Goal: Task Accomplishment & Management: Complete application form

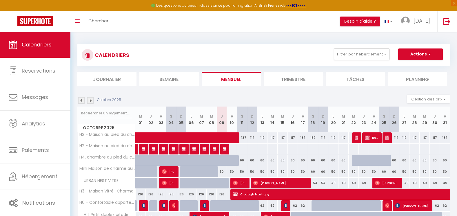
scroll to position [32, 0]
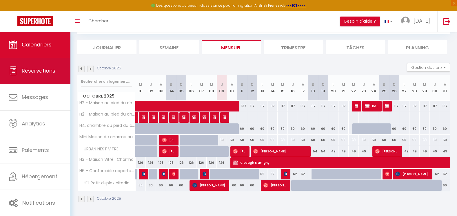
click at [48, 68] on span "Réservations" at bounding box center [39, 70] width 34 height 7
select select "not_cancelled"
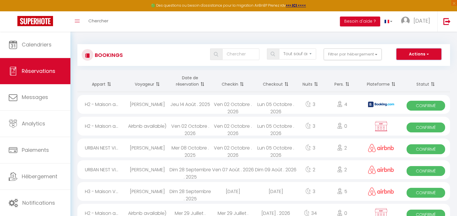
click at [411, 53] on button "Actions" at bounding box center [419, 54] width 45 height 12
click at [402, 66] on link "Nouvelle Réservation" at bounding box center [410, 67] width 62 height 8
select select
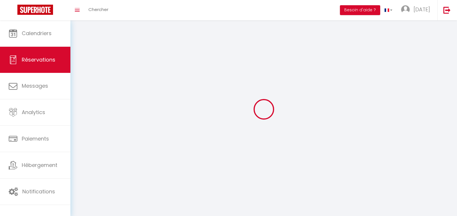
select select
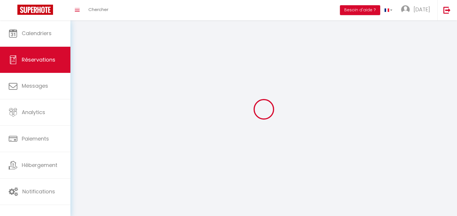
select select
checkbox input "false"
select select
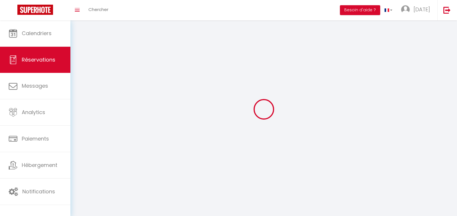
select select
checkbox input "false"
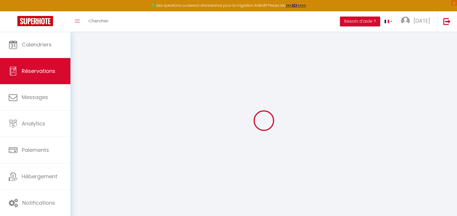
select select
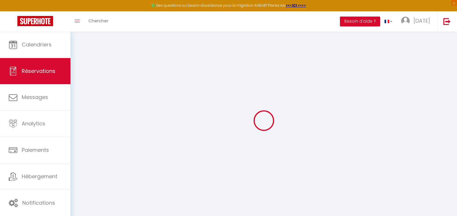
select select
checkbox input "false"
select select
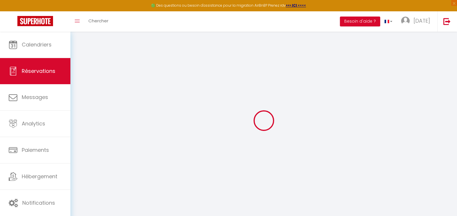
select select
checkbox input "false"
select select
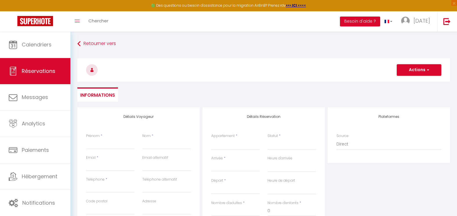
click at [113, 138] on div "Prénom *" at bounding box center [110, 141] width 49 height 16
click at [112, 144] on input "Prénom" at bounding box center [110, 144] width 49 height 10
type input "A"
select select
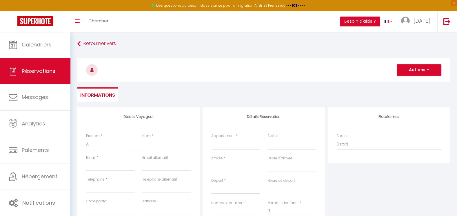
select select
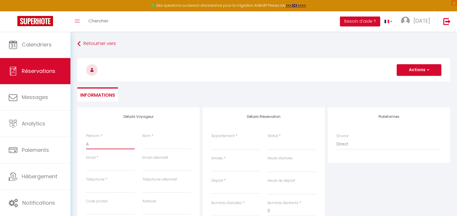
checkbox input "false"
type input "AU"
select select
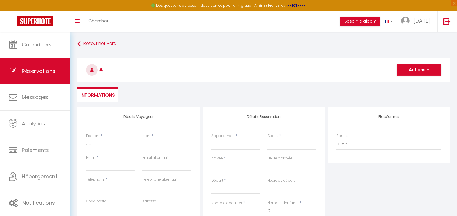
select select
checkbox input "false"
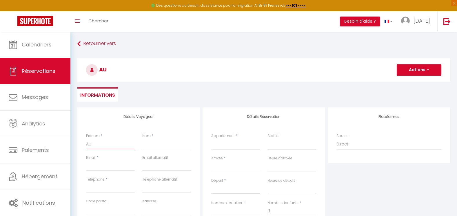
type input "AUR"
select select
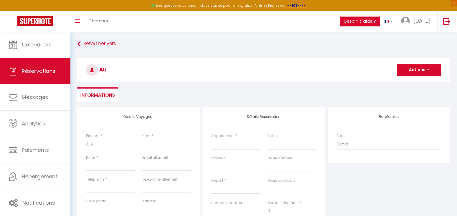
select select
checkbox input "false"
type input "AURE"
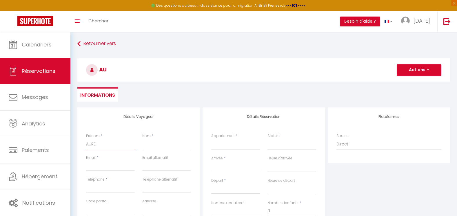
select select
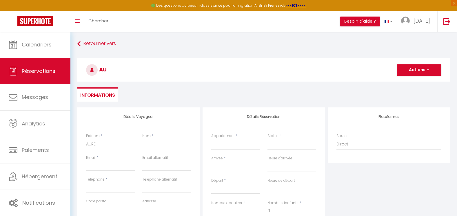
select select
checkbox input "false"
type input "AUREL"
select select
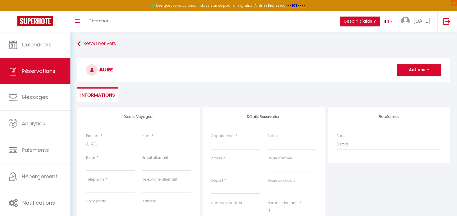
select select
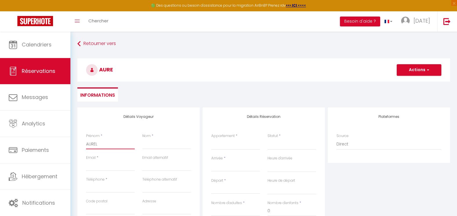
select select
checkbox input "false"
type input "AURELI"
select select
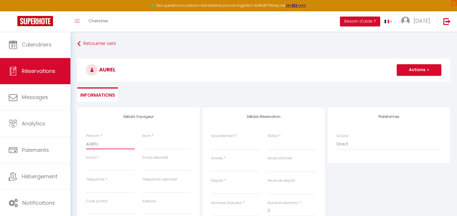
select select
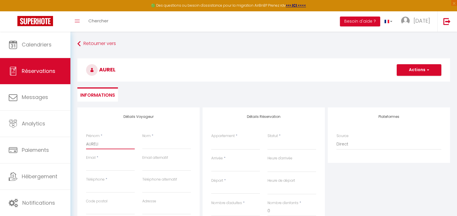
checkbox input "false"
type input "[PERSON_NAME]"
select select
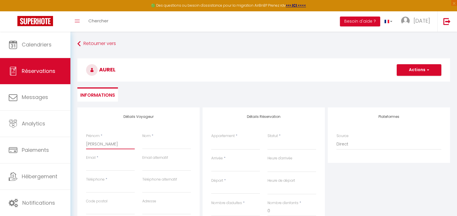
select select
checkbox input "false"
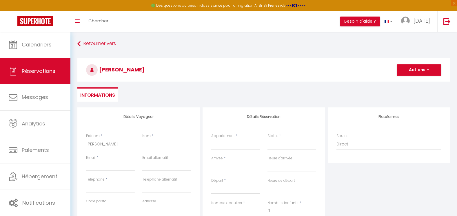
type input "[PERSON_NAME]"
click at [157, 146] on input "Nom" at bounding box center [166, 144] width 49 height 10
type input "P"
select select
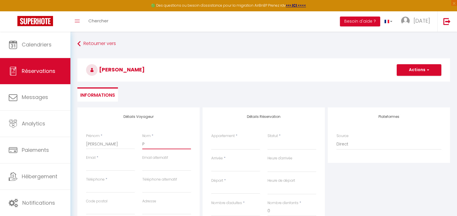
select select
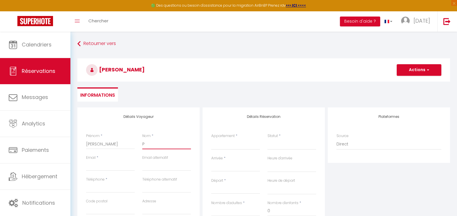
checkbox input "false"
type input "PE"
select select
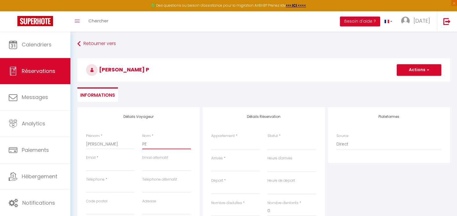
select select
checkbox input "false"
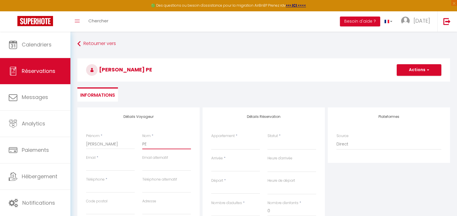
type input "PER"
select select
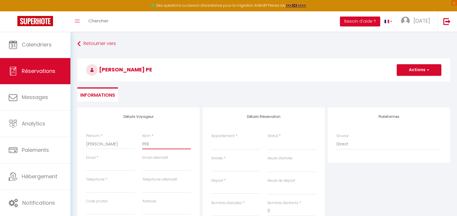
select select
checkbox input "false"
type input "PERR"
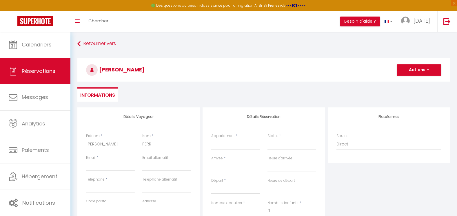
select select
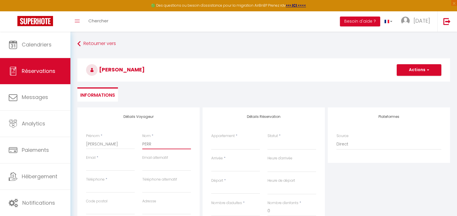
select select
checkbox input "false"
type input "PERRI"
select select
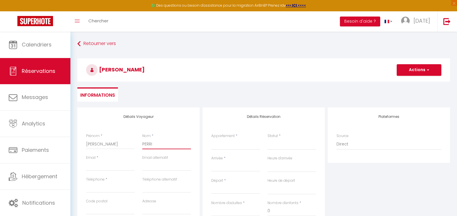
select select
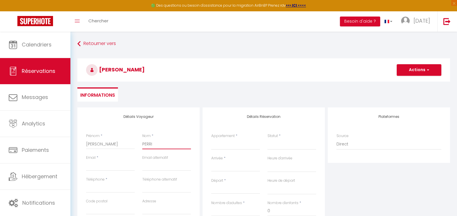
select select
checkbox input "false"
type input "PERRIN"
select select
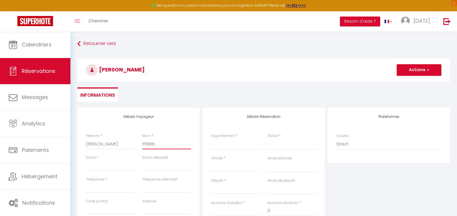
select select
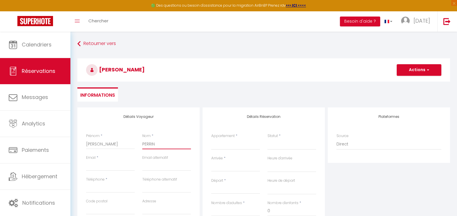
checkbox input "false"
type input "PERRIN"
click at [108, 169] on input "Email client" at bounding box center [110, 165] width 49 height 10
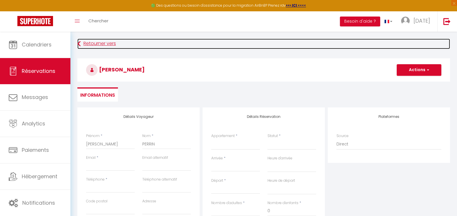
click at [204, 42] on link "Retourner vers" at bounding box center [263, 44] width 373 height 10
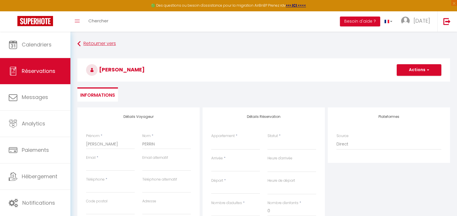
select select "not_cancelled"
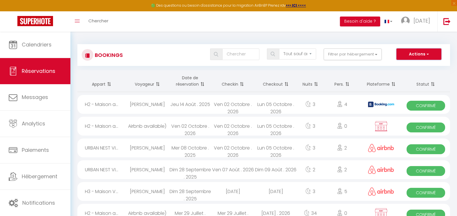
click at [412, 54] on button "Actions" at bounding box center [419, 54] width 45 height 12
click at [399, 65] on link "Nouvelle Réservation" at bounding box center [410, 67] width 62 height 8
select select
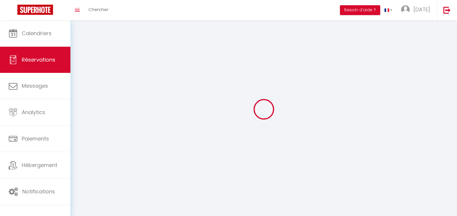
select select
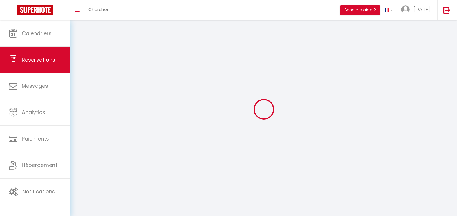
select select
checkbox input "false"
select select
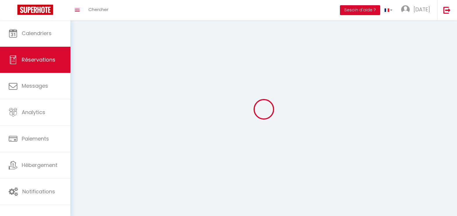
select select
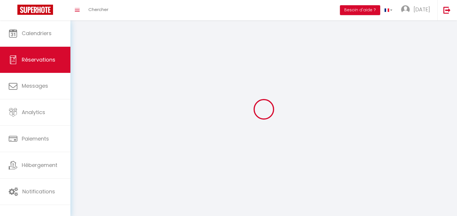
select select
checkbox input "false"
select select
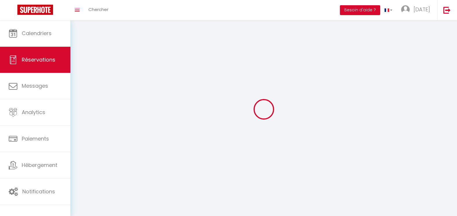
select select
checkbox input "false"
select select
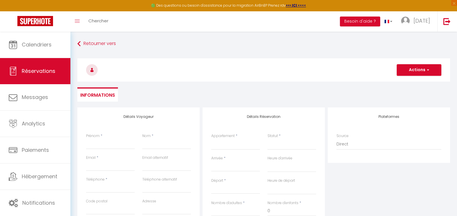
select select
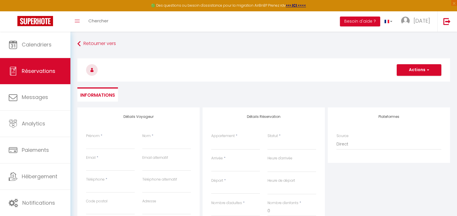
checkbox input "false"
select select
click at [112, 145] on input "Prénom" at bounding box center [110, 144] width 49 height 10
type input "[PERSON_NAME]"
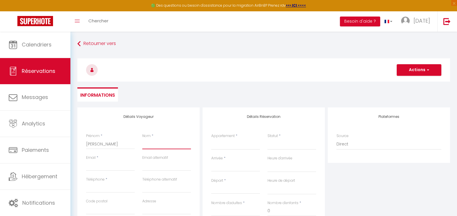
type input "PER"
select select
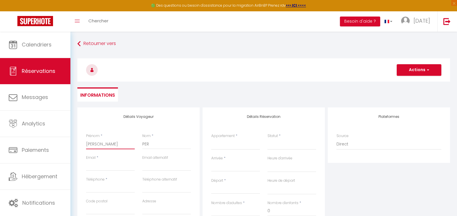
select select
checkbox input "false"
drag, startPoint x: 155, startPoint y: 143, endPoint x: 132, endPoint y: 143, distance: 22.9
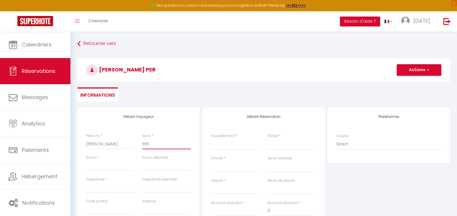
click at [132, 143] on div "Prénom * [PERSON_NAME] Nom * PER" at bounding box center [138, 144] width 113 height 22
click at [114, 166] on input "Email client" at bounding box center [110, 165] width 49 height 10
click at [194, 185] on div "Téléphone alternatif" at bounding box center [167, 188] width 56 height 22
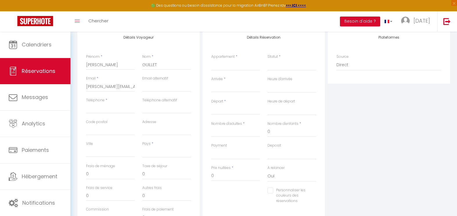
scroll to position [87, 0]
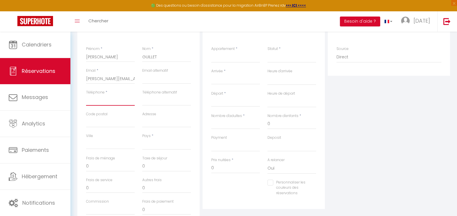
click at [119, 103] on input "Téléphone" at bounding box center [110, 100] width 49 height 10
click at [111, 123] on input "Code postal" at bounding box center [110, 122] width 49 height 10
click at [93, 144] on input "Ville" at bounding box center [110, 144] width 49 height 10
click at [205, 141] on div "Détails Réservation Appartement * H2 - Maison au pied du [GEOGRAPHIC_DATA] - Ma…" at bounding box center [264, 114] width 122 height 189
click at [159, 146] on select "[GEOGRAPHIC_DATA] [GEOGRAPHIC_DATA] [GEOGRAPHIC_DATA] [GEOGRAPHIC_DATA] [GEOGRA…" at bounding box center [166, 144] width 49 height 11
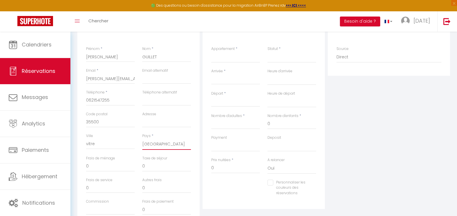
click at [142, 139] on select "[GEOGRAPHIC_DATA] [GEOGRAPHIC_DATA] [GEOGRAPHIC_DATA] [GEOGRAPHIC_DATA] [GEOGRA…" at bounding box center [166, 144] width 49 height 11
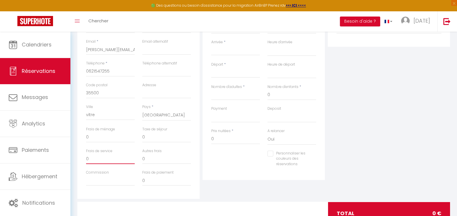
click at [111, 162] on input "0" at bounding box center [110, 158] width 49 height 10
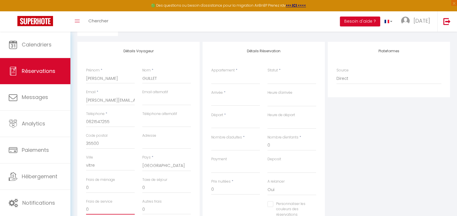
scroll to position [53, 0]
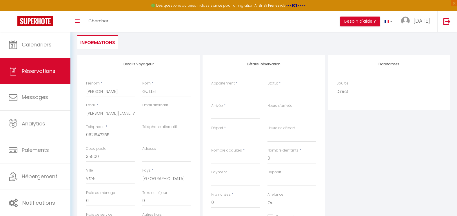
click at [235, 90] on select "H2 - Maison au pied du [GEOGRAPHIC_DATA] - Maison Vitré · Charmante [GEOGRAPHIC…" at bounding box center [235, 91] width 49 height 11
click at [211, 86] on select "H2 - Maison au pied du [GEOGRAPHIC_DATA] - Maison Vitré · Charmante [GEOGRAPHIC…" at bounding box center [235, 91] width 49 height 11
click at [283, 91] on select "Confirmé Non Confirmé [PERSON_NAME] par le voyageur No Show Request" at bounding box center [292, 91] width 49 height 11
click at [286, 94] on select "Confirmé Non Confirmé [PERSON_NAME] par le voyageur No Show Request" at bounding box center [292, 91] width 49 height 11
click at [287, 92] on select "Confirmé Non Confirmé [PERSON_NAME] par le voyageur No Show Request" at bounding box center [292, 91] width 49 height 11
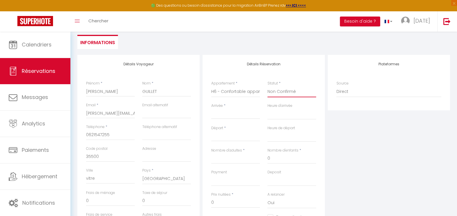
click at [268, 86] on select "Confirmé Non Confirmé [PERSON_NAME] par le voyageur No Show Request" at bounding box center [292, 91] width 49 height 11
click at [235, 116] on input "Arrivée" at bounding box center [235, 115] width 49 height 8
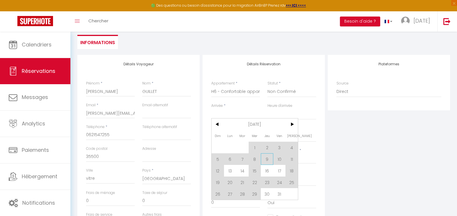
click at [268, 159] on span "9" at bounding box center [267, 159] width 12 height 12
click at [268, 159] on input "0" at bounding box center [292, 158] width 49 height 10
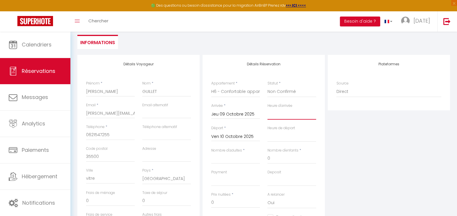
click at [296, 113] on select "00:00 00:30 01:00 01:30 02:00 02:30 03:00 03:30 04:00 04:30 05:00 05:30 06:00 0…" at bounding box center [292, 113] width 49 height 11
click at [268, 108] on select "00:00 00:30 01:00 01:30 02:00 02:30 03:00 03:30 04:00 04:30 05:00 05:30 06:00 0…" at bounding box center [292, 113] width 49 height 11
click at [254, 138] on input "Ven 10 Octobre 2025" at bounding box center [235, 137] width 49 height 8
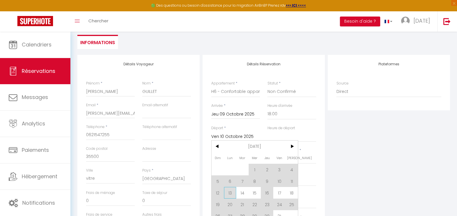
click at [230, 195] on span "13" at bounding box center [230, 193] width 12 height 12
click at [356, 151] on div "Plateformes Source Direct [DOMAIN_NAME] [DOMAIN_NAME] Chalet montagne Expedia G…" at bounding box center [389, 158] width 125 height 207
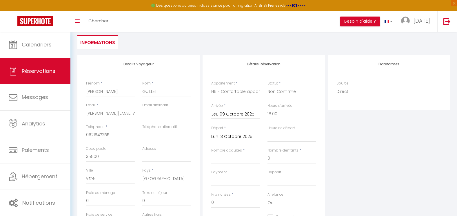
scroll to position [111, 0]
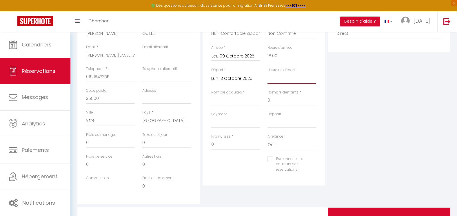
click at [271, 79] on select "00:00 00:30 01:00 01:30 02:00 02:30 03:00 03:30 04:00 04:30 05:00 05:30 06:00 0…" at bounding box center [292, 78] width 49 height 11
click at [268, 73] on select "00:00 00:30 01:00 01:30 02:00 02:30 03:00 03:30 04:00 04:30 05:00 05:30 06:00 0…" at bounding box center [292, 78] width 49 height 11
click at [242, 101] on input "Nombre d'adultes" at bounding box center [235, 100] width 49 height 10
click at [401, 125] on div "Plateformes Source Direct [DOMAIN_NAME] [DOMAIN_NAME] Chalet montagne Expedia G…" at bounding box center [389, 100] width 125 height 207
drag, startPoint x: 224, startPoint y: 144, endPoint x: 204, endPoint y: 143, distance: 19.8
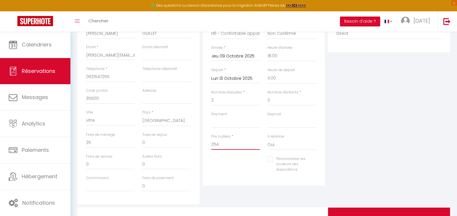
click at [204, 143] on div "Détails Réservation Appartement * H2 - Maison au pied du [GEOGRAPHIC_DATA] - Ma…" at bounding box center [264, 91] width 122 height 189
click at [233, 162] on div "Personnaliser les couleurs des réservations #D7092E" at bounding box center [264, 167] width 113 height 22
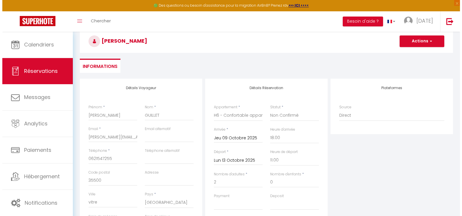
scroll to position [23, 0]
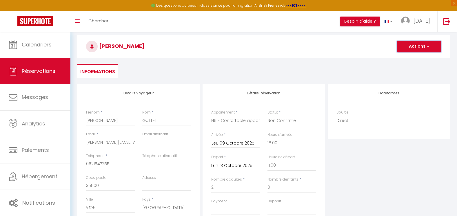
click at [418, 45] on button "Actions" at bounding box center [419, 47] width 45 height 12
click at [411, 58] on link "Enregistrer" at bounding box center [414, 59] width 46 height 8
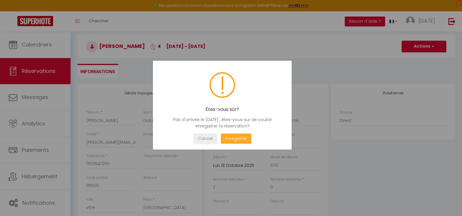
click at [243, 137] on button "Enregistrer" at bounding box center [236, 138] width 30 height 10
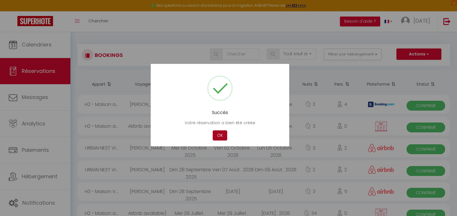
click at [219, 135] on button "OK" at bounding box center [220, 135] width 15 height 10
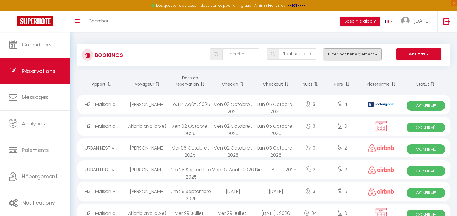
click at [350, 53] on button "Filtrer par hébergement" at bounding box center [353, 54] width 58 height 12
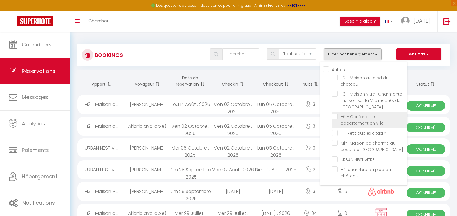
click at [351, 120] on span "H6 - Confortable appartement en ville" at bounding box center [362, 120] width 43 height 12
click at [351, 119] on input "H6 - Confortable appartement en ville" at bounding box center [369, 116] width 75 height 6
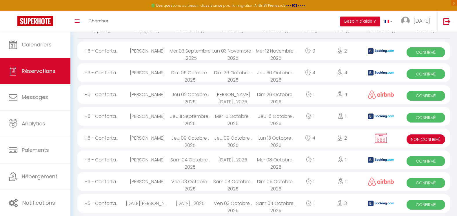
scroll to position [58, 0]
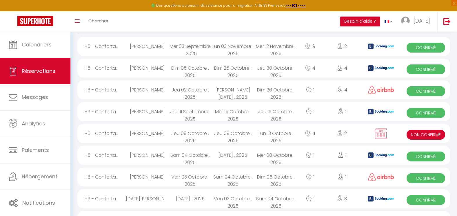
click at [378, 132] on img at bounding box center [381, 133] width 15 height 11
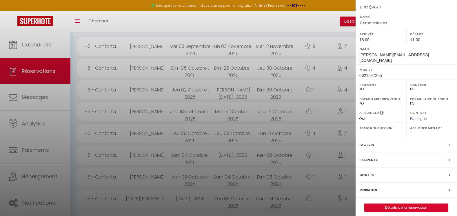
scroll to position [60, 0]
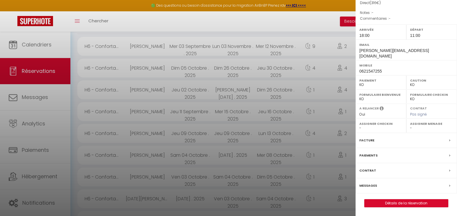
click at [380, 157] on div "Paiements" at bounding box center [407, 155] width 102 height 15
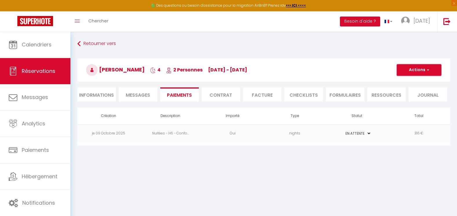
click at [417, 72] on button "Actions" at bounding box center [419, 70] width 45 height 12
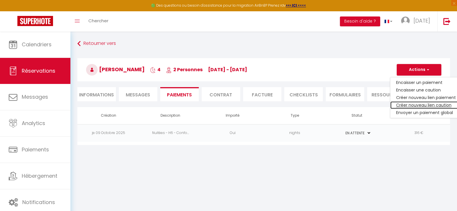
click at [417, 103] on link "Créer nouveau lien caution" at bounding box center [426, 106] width 71 height 8
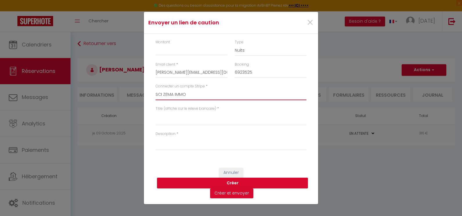
click at [200, 97] on select "Penin VALLEE DU NANCON [PERSON_NAME] [PERSON_NAME] [PERSON_NAME] SCI ZEMA IMMO …" at bounding box center [230, 94] width 151 height 11
click at [193, 95] on select "Penin VALLEE DU NANCON [PERSON_NAME] [PERSON_NAME] [PERSON_NAME] SCI ZEMA IMMO …" at bounding box center [230, 94] width 151 height 11
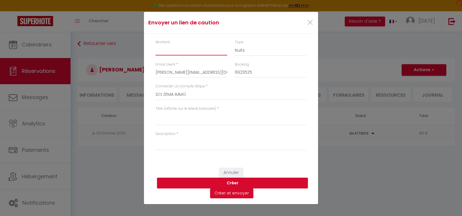
click at [200, 51] on input "Montant" at bounding box center [191, 50] width 72 height 10
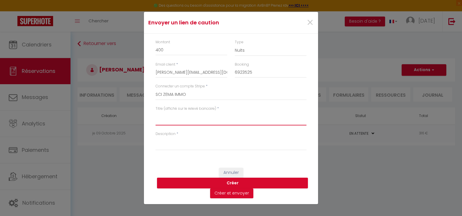
click at [197, 119] on textarea "Titre (affiché sur le relevé bancaire)" at bounding box center [230, 118] width 151 height 14
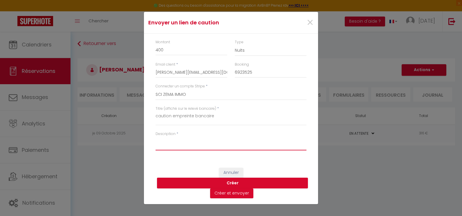
click at [191, 144] on textarea "Description" at bounding box center [230, 143] width 151 height 14
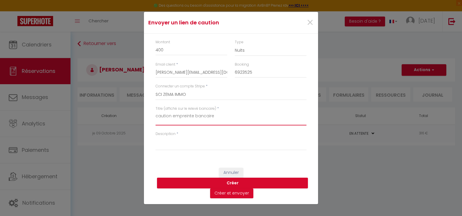
click at [219, 114] on textarea "caution empreinte bancaire" at bounding box center [230, 118] width 151 height 14
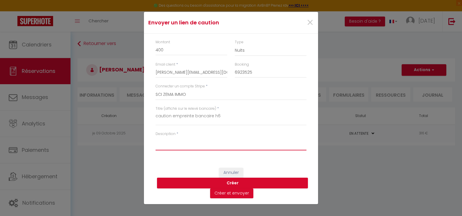
click at [192, 139] on textarea "Description" at bounding box center [230, 143] width 151 height 14
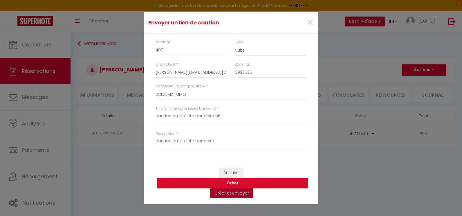
click at [227, 192] on button "Créer et envoyer" at bounding box center [231, 193] width 43 height 10
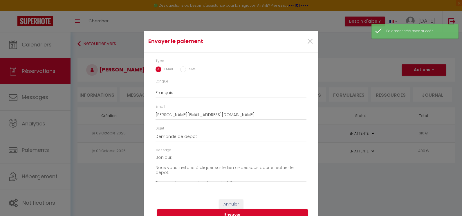
click at [188, 68] on label "SMS" at bounding box center [191, 69] width 10 height 6
click at [186, 68] on input "SMS" at bounding box center [183, 69] width 6 height 6
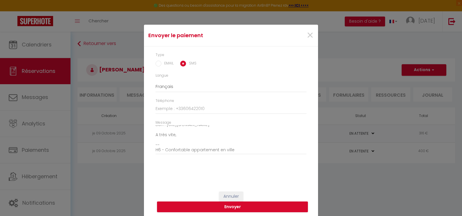
scroll to position [9, 0]
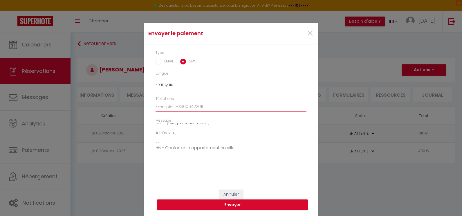
click at [226, 105] on input "Téléphone" at bounding box center [230, 107] width 151 height 10
click at [249, 203] on button "Envoyer" at bounding box center [232, 204] width 151 height 11
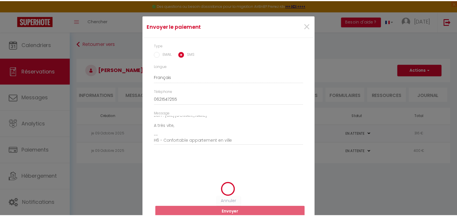
scroll to position [2, 0]
